Goal: Information Seeking & Learning: Understand process/instructions

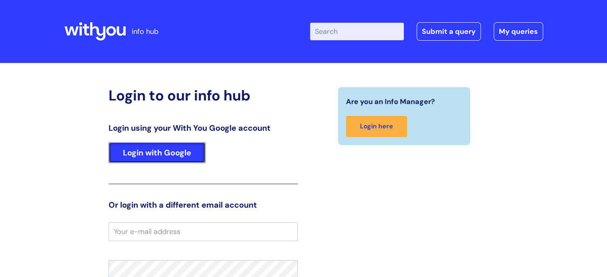
click at [163, 159] on link "Login with Google" at bounding box center [157, 153] width 97 height 21
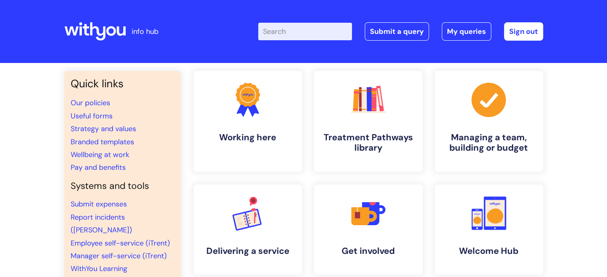
click at [307, 32] on input "Enter your search term here..." at bounding box center [305, 32] width 94 height 18
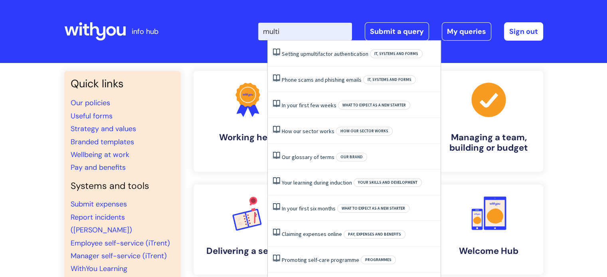
type input "multi"
click button "Search" at bounding box center [0, 0] width 0 height 0
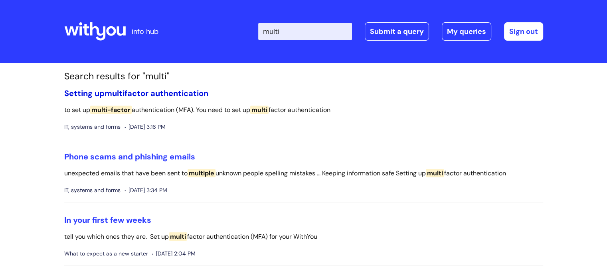
click at [111, 91] on span "multi" at bounding box center [115, 93] width 20 height 10
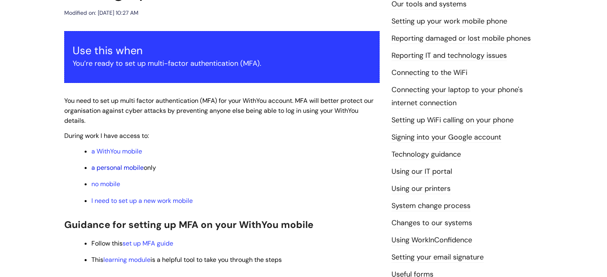
click at [121, 169] on link "a personal mobile" at bounding box center [117, 168] width 52 height 8
